Goal: Navigation & Orientation: Find specific page/section

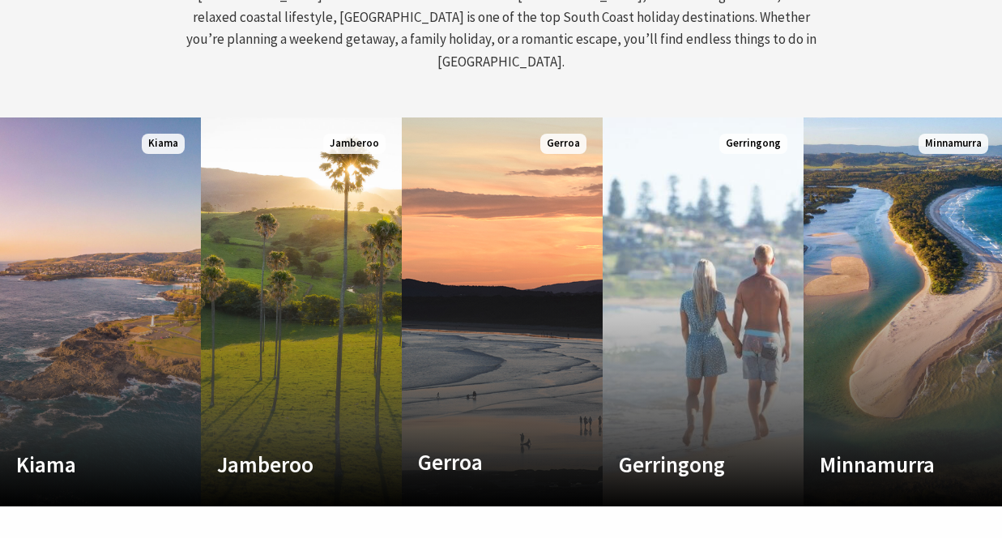
scroll to position [260, 989]
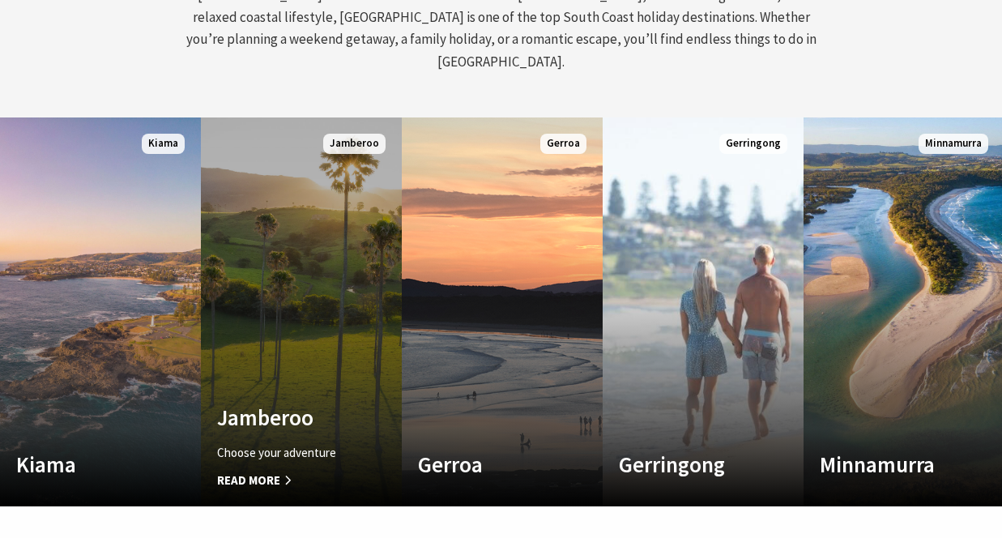
click at [307, 413] on div "Jamberoo Choose your adventure Read More" at bounding box center [286, 446] width 171 height 85
click at [267, 470] on span "Read More" at bounding box center [286, 479] width 138 height 19
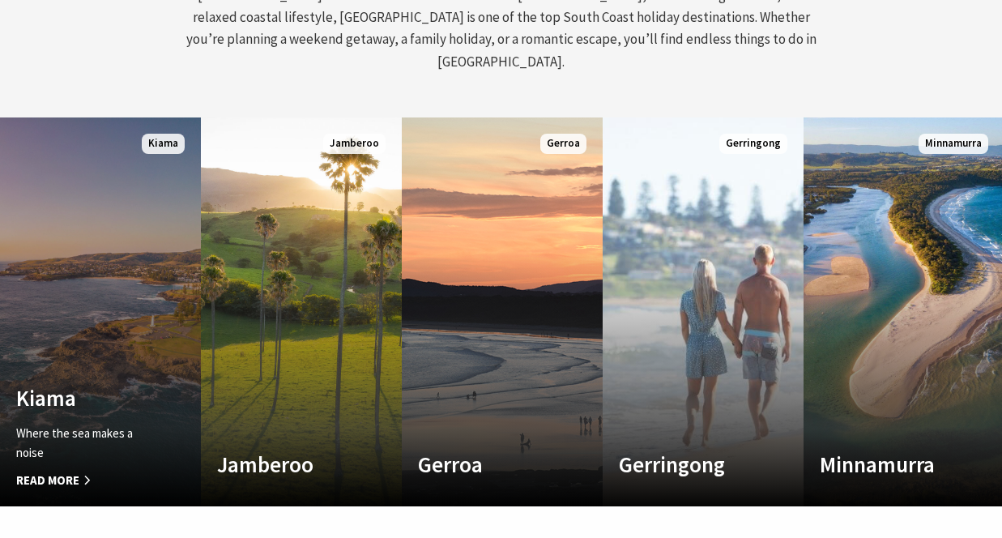
click at [70, 470] on span "Read More" at bounding box center [85, 479] width 138 height 19
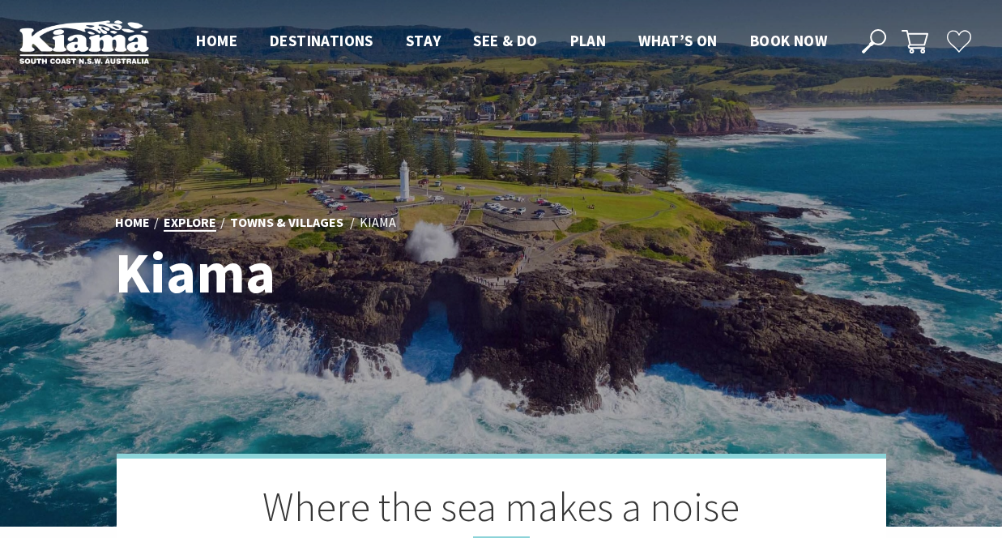
click at [209, 219] on link "Explore" at bounding box center [190, 223] width 53 height 18
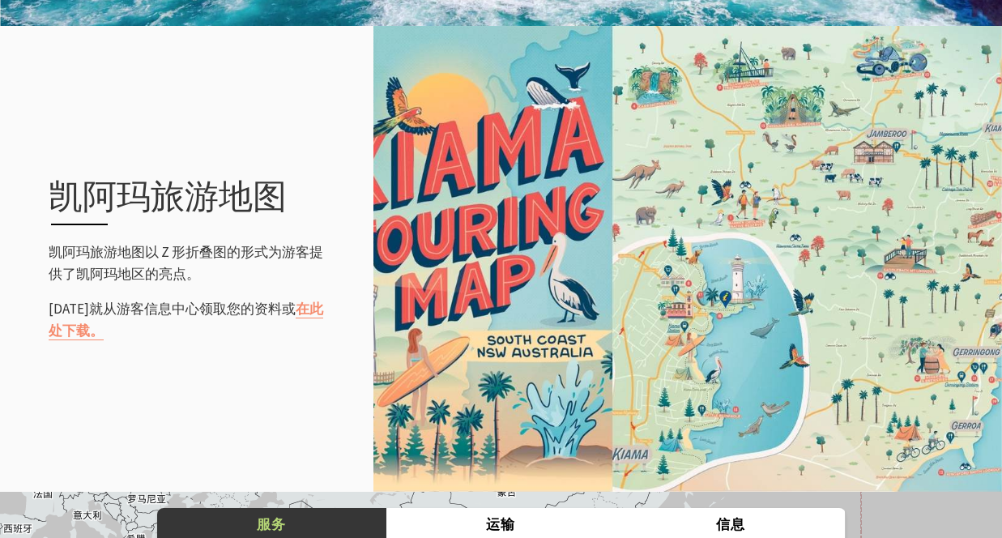
scroll to position [1691, 0]
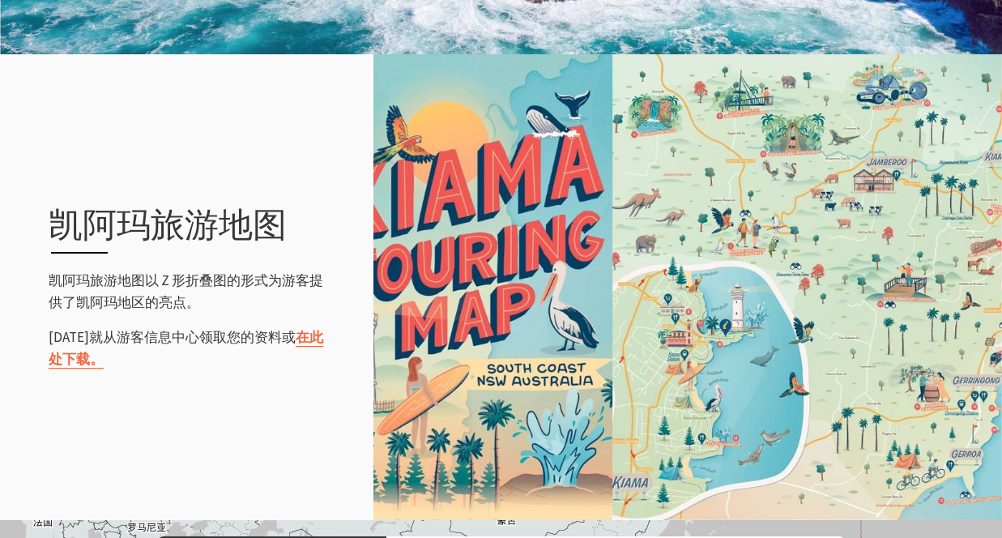
click at [313, 338] on font "在此处下载。" at bounding box center [186, 348] width 274 height 40
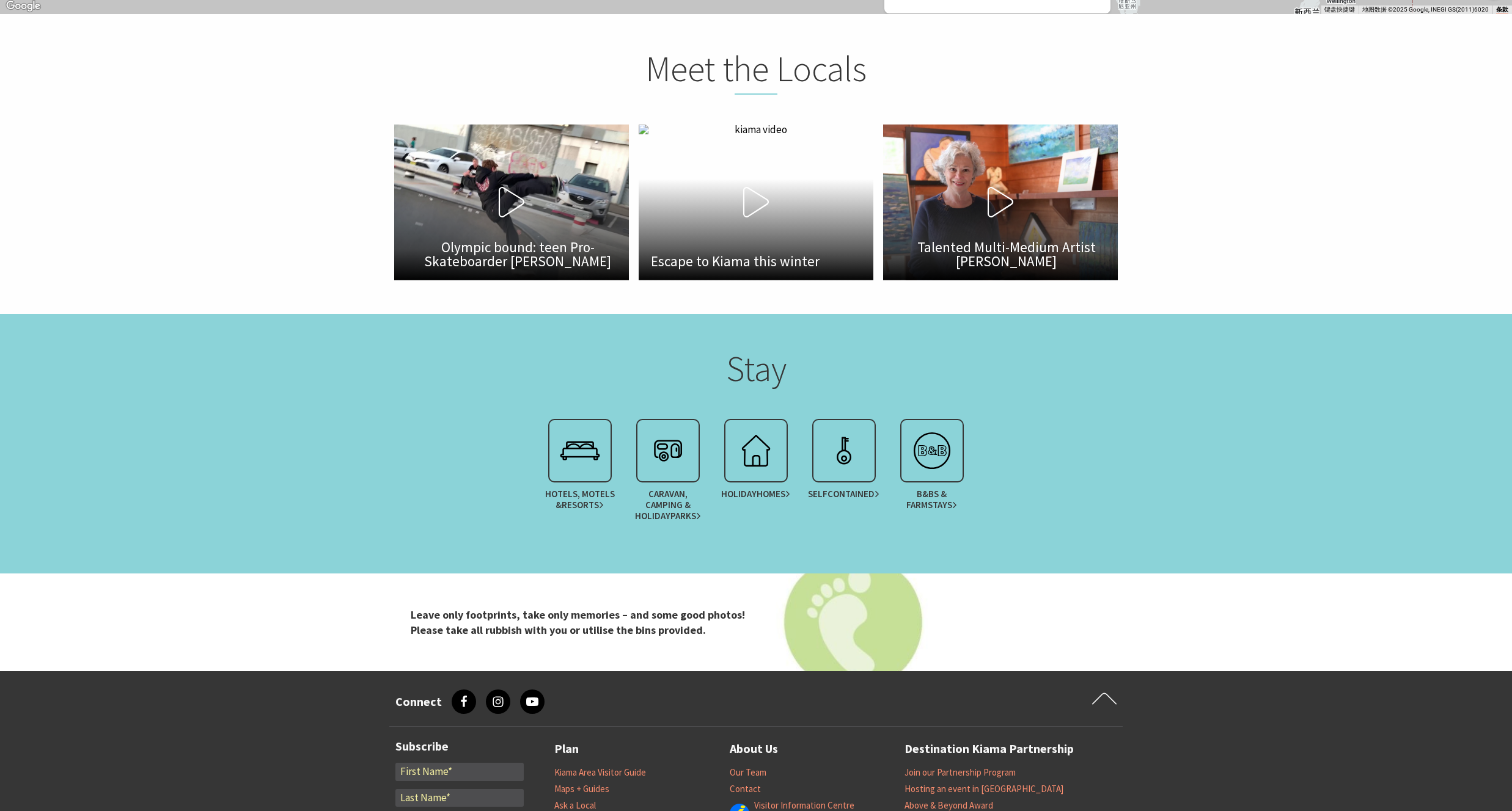
scroll to position [2056, 0]
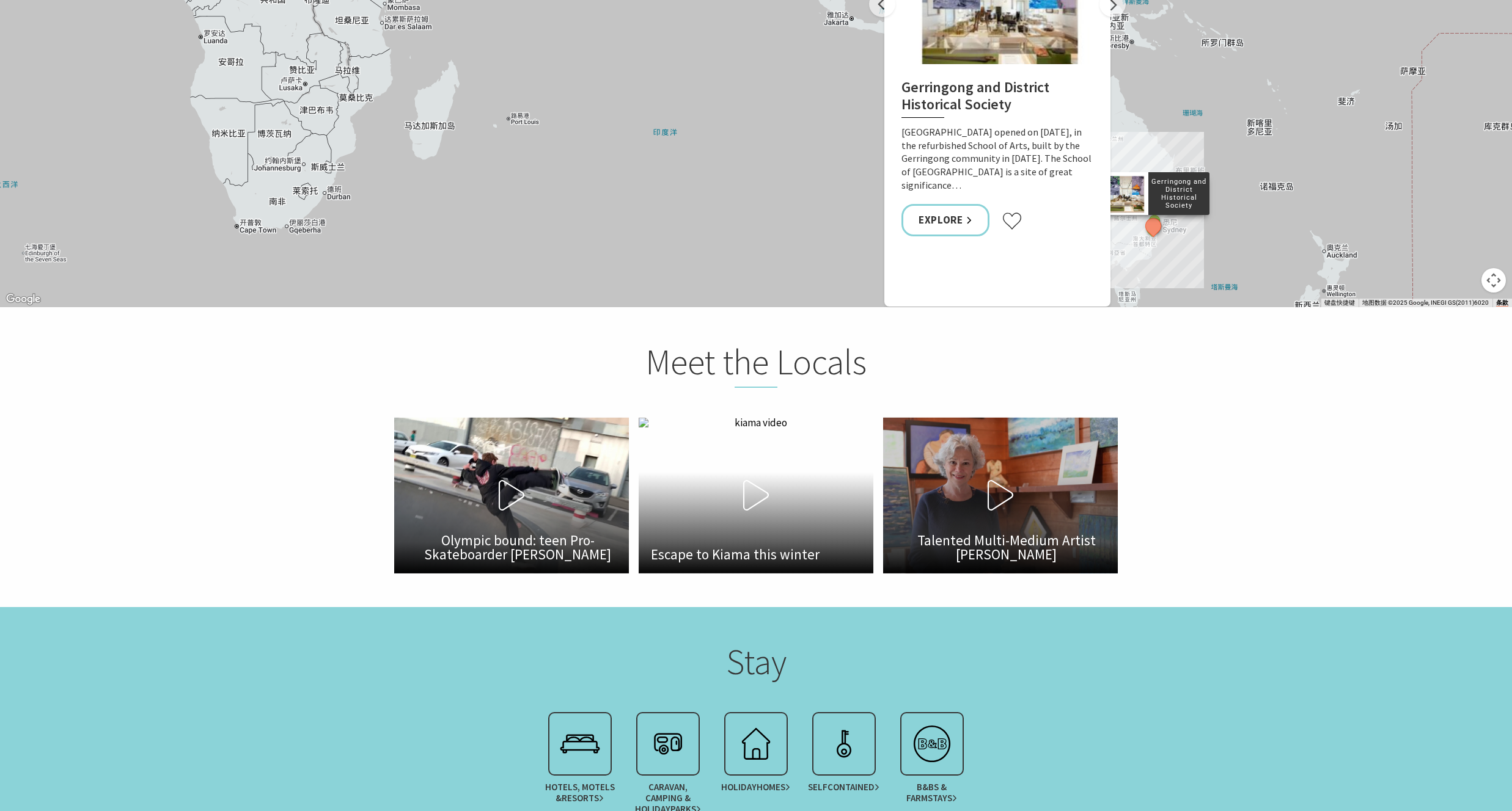
click at [756, 405] on icon at bounding box center [1000, 495] width 30 height 30
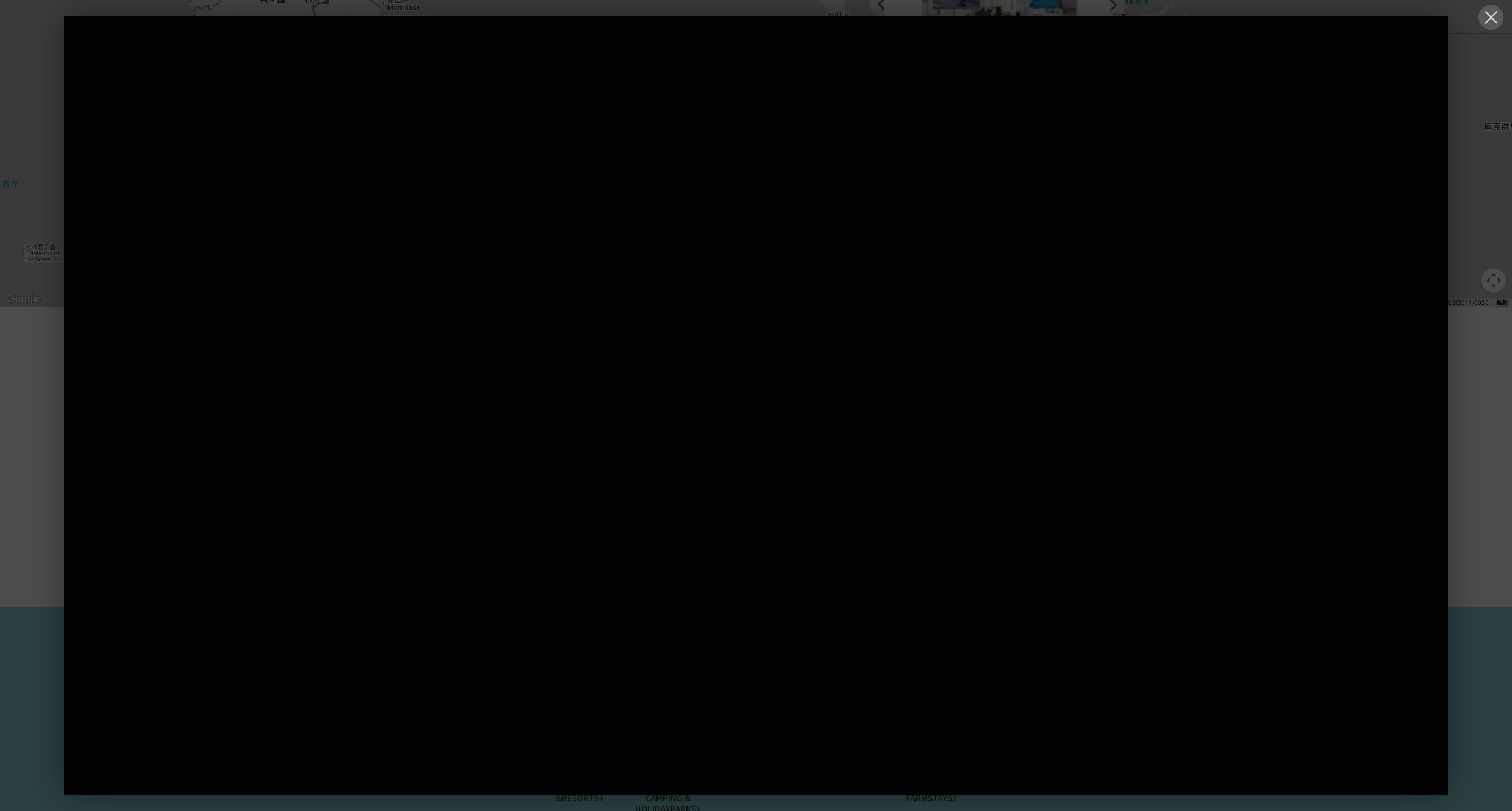
click at [756, 11] on button at bounding box center [1491, 17] width 25 height 25
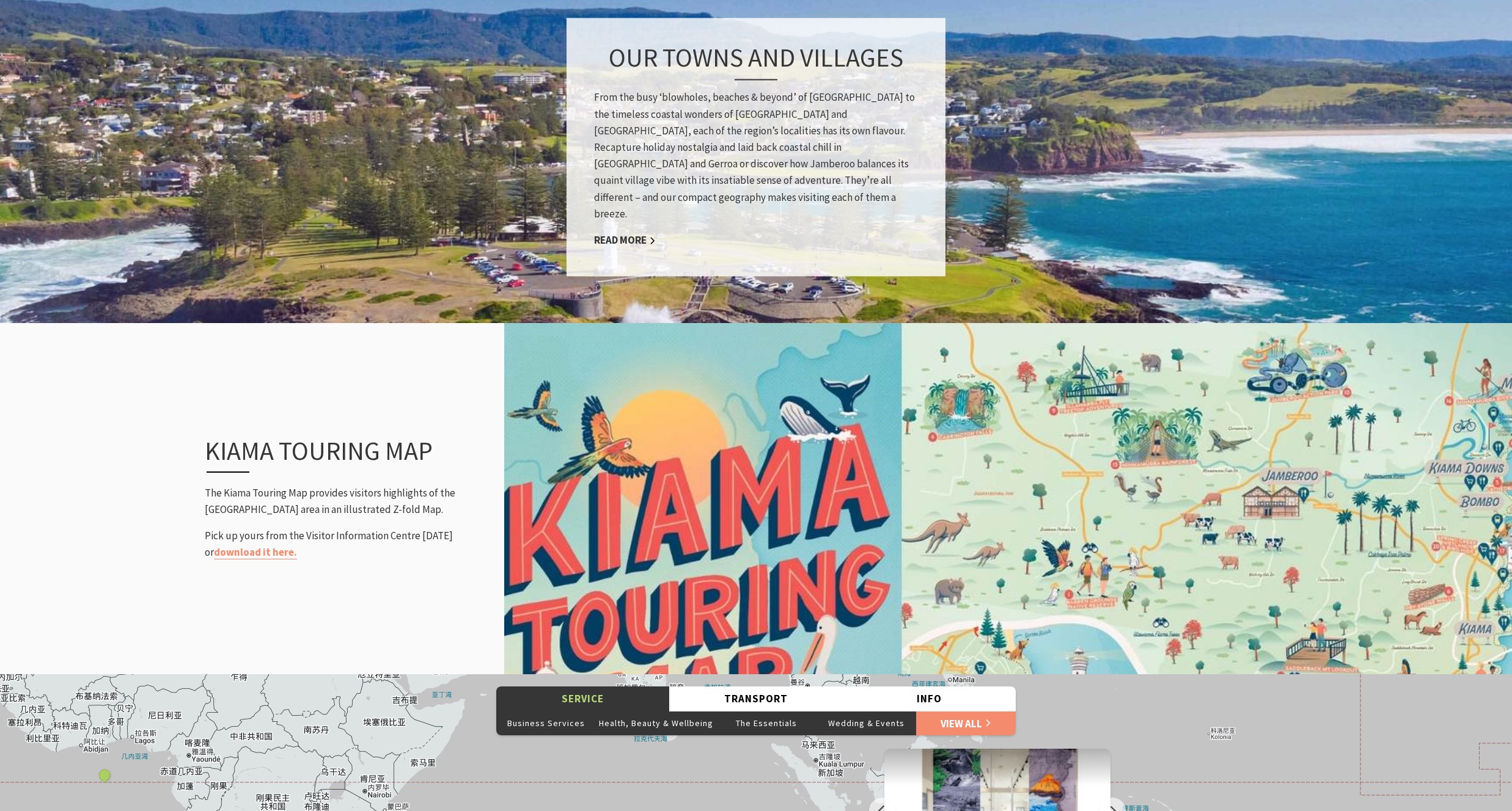
scroll to position [693, 0]
